Goal: Task Accomplishment & Management: Manage account settings

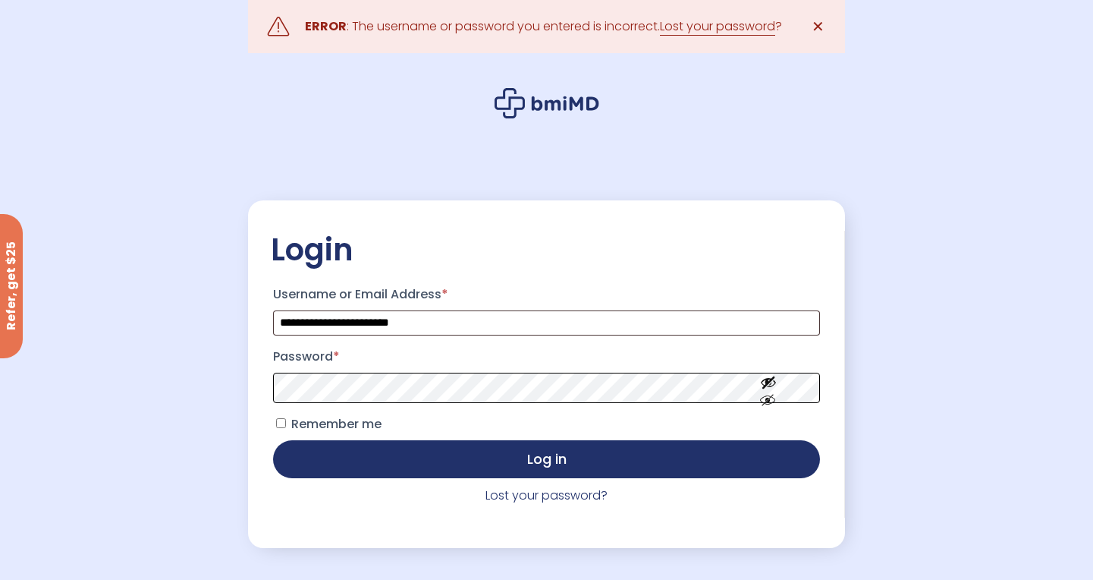
click at [273, 440] on button "Log in" at bounding box center [546, 459] width 546 height 38
click at [754, 384] on span at bounding box center [546, 388] width 546 height 30
click at [769, 401] on button "Show password" at bounding box center [768, 412] width 85 height 52
click at [273, 440] on button "Log in" at bounding box center [546, 459] width 546 height 38
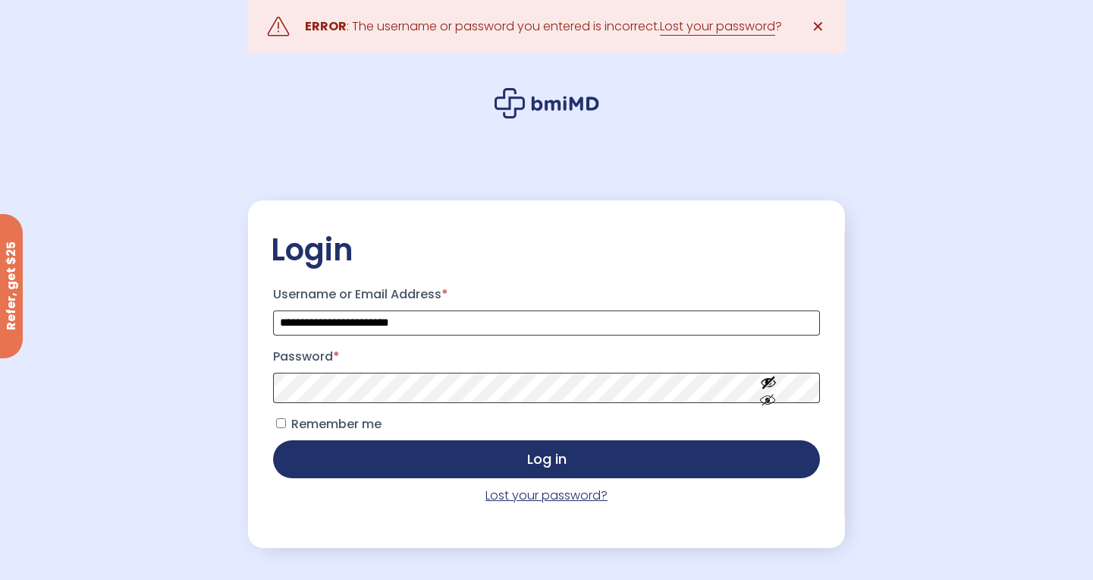
click at [561, 495] on link "Lost your password?" at bounding box center [547, 494] width 122 height 17
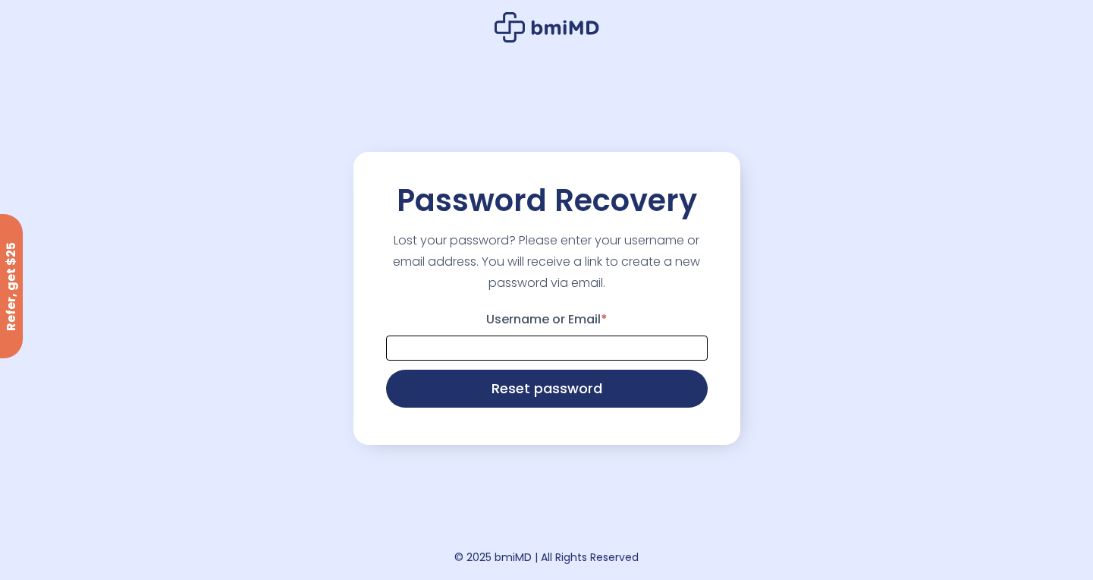
click at [500, 357] on input "Username or Email *" at bounding box center [547, 347] width 322 height 25
type input "**********"
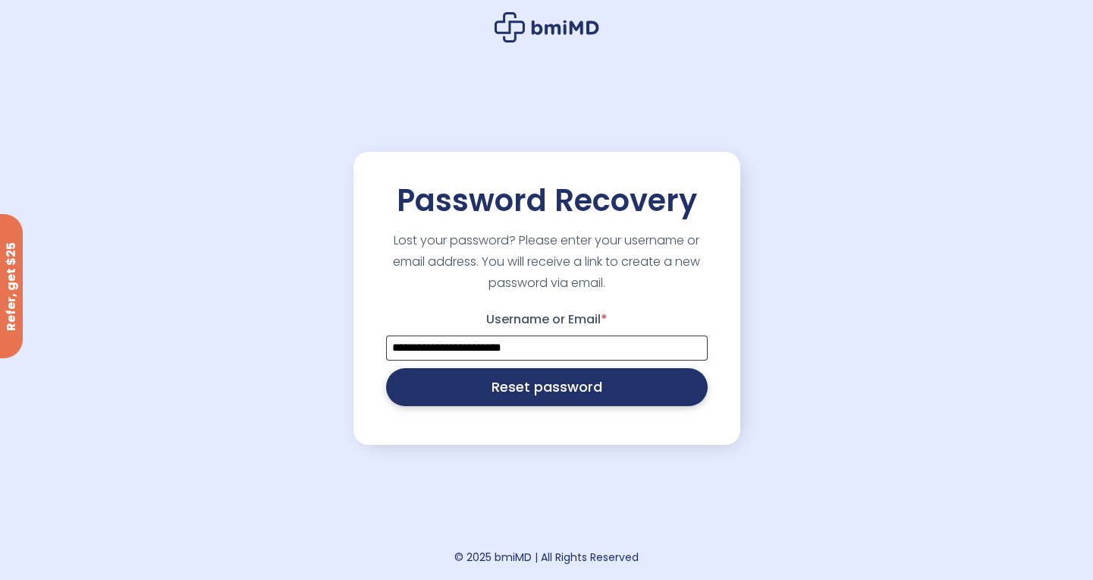
click at [528, 382] on button "Reset password" at bounding box center [547, 387] width 322 height 38
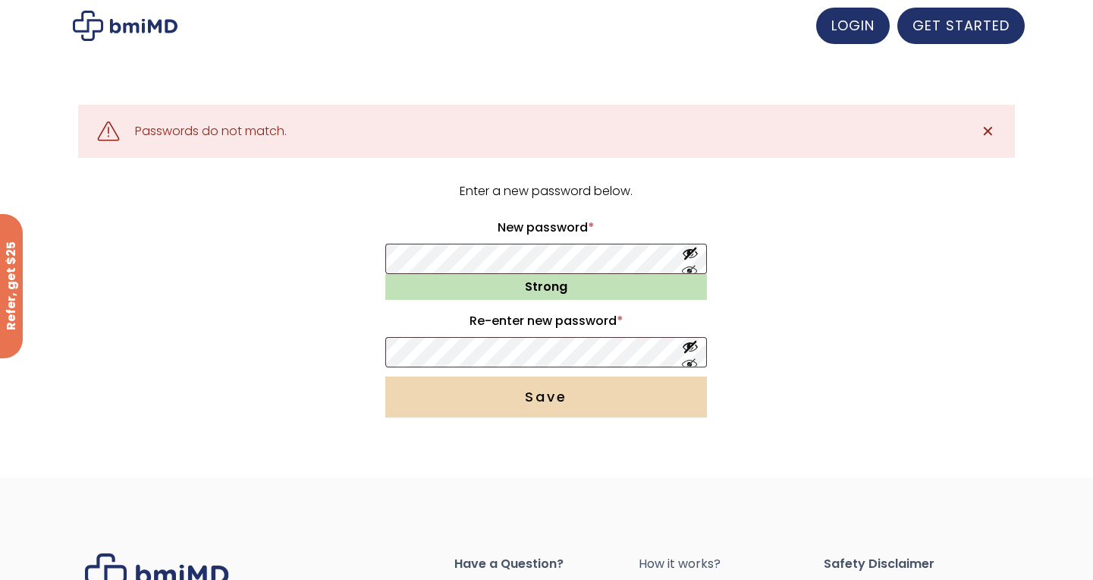
click at [522, 396] on button "Save" at bounding box center [546, 396] width 322 height 41
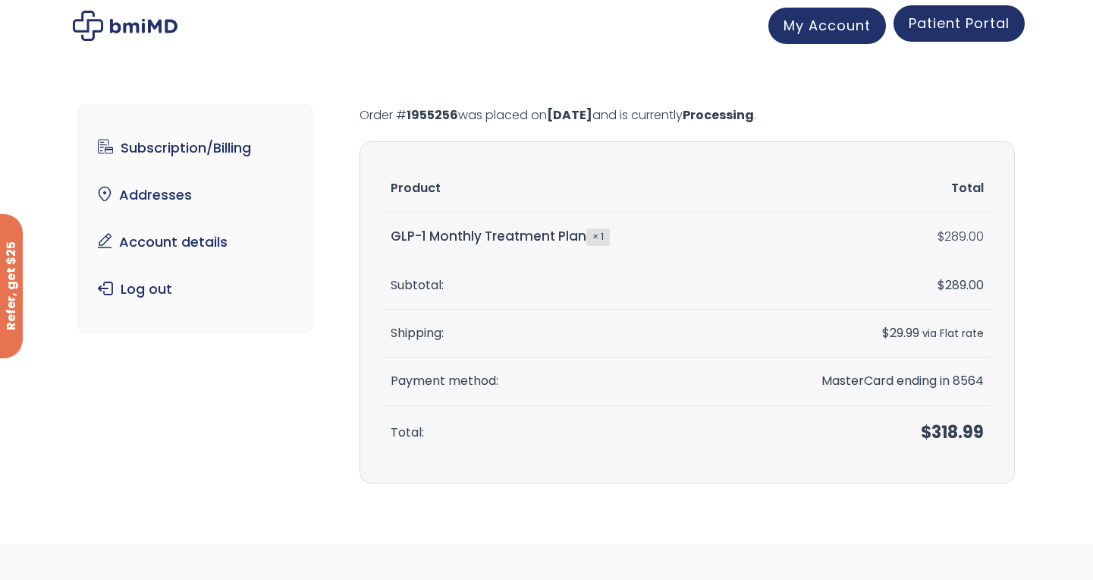
click at [966, 26] on span "Patient Portal" at bounding box center [959, 23] width 101 height 19
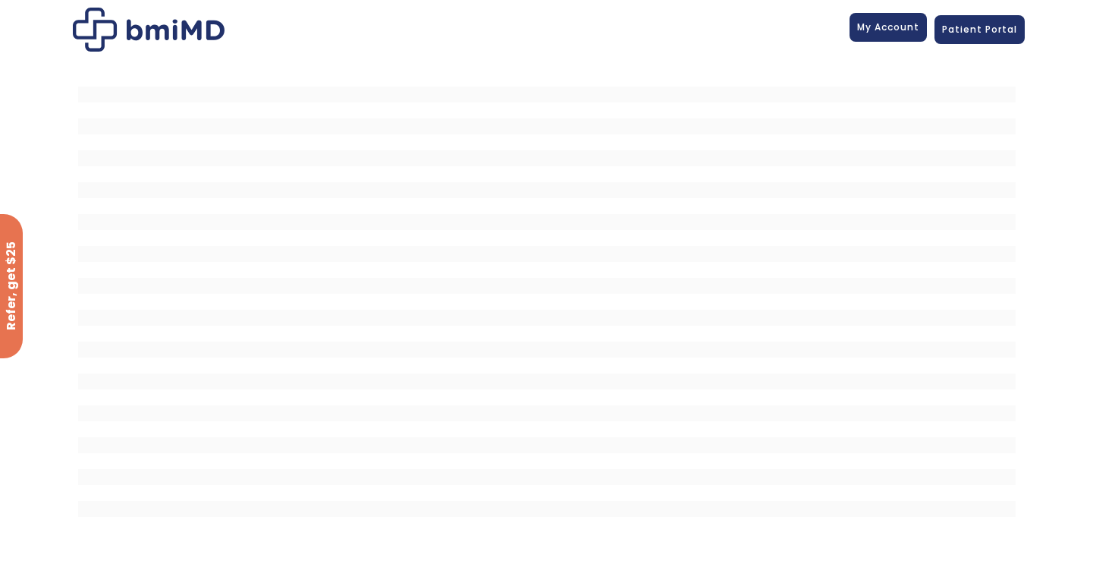
click at [874, 29] on span "My Account" at bounding box center [888, 26] width 62 height 13
click at [992, 34] on link "Patient Portal" at bounding box center [980, 27] width 90 height 29
click at [179, 20] on img at bounding box center [149, 30] width 152 height 44
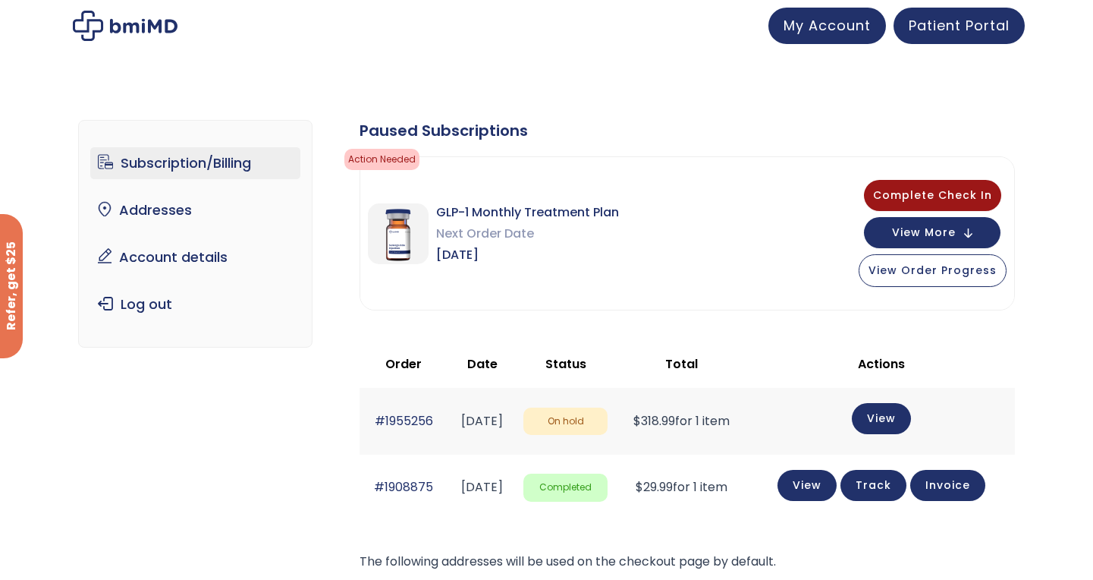
click at [869, 419] on td "View" at bounding box center [881, 421] width 267 height 66
click at [906, 426] on link "View" at bounding box center [881, 416] width 59 height 31
